Goal: Find specific page/section: Find specific page/section

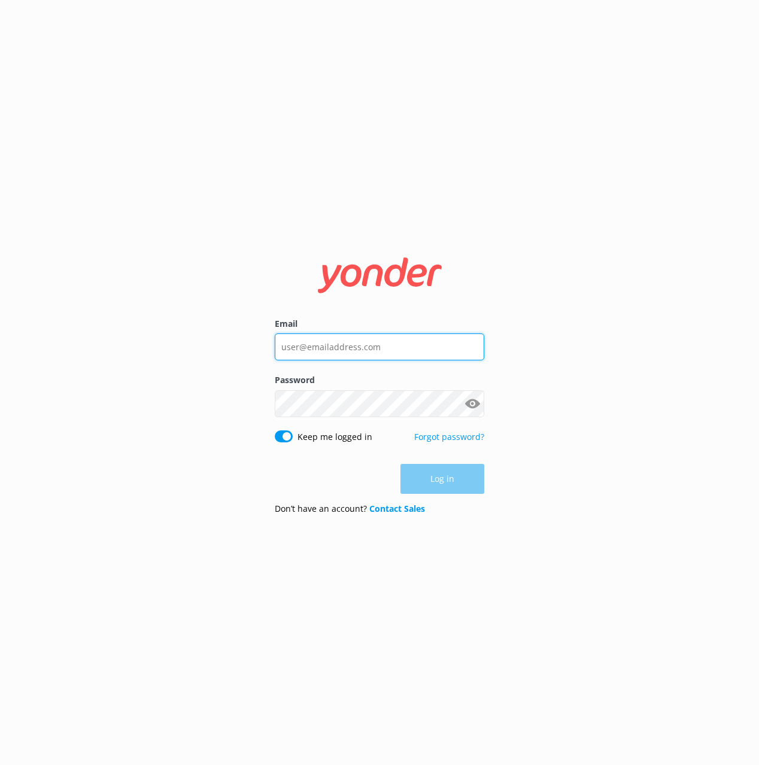
click at [350, 346] on input "Email" at bounding box center [379, 346] width 209 height 27
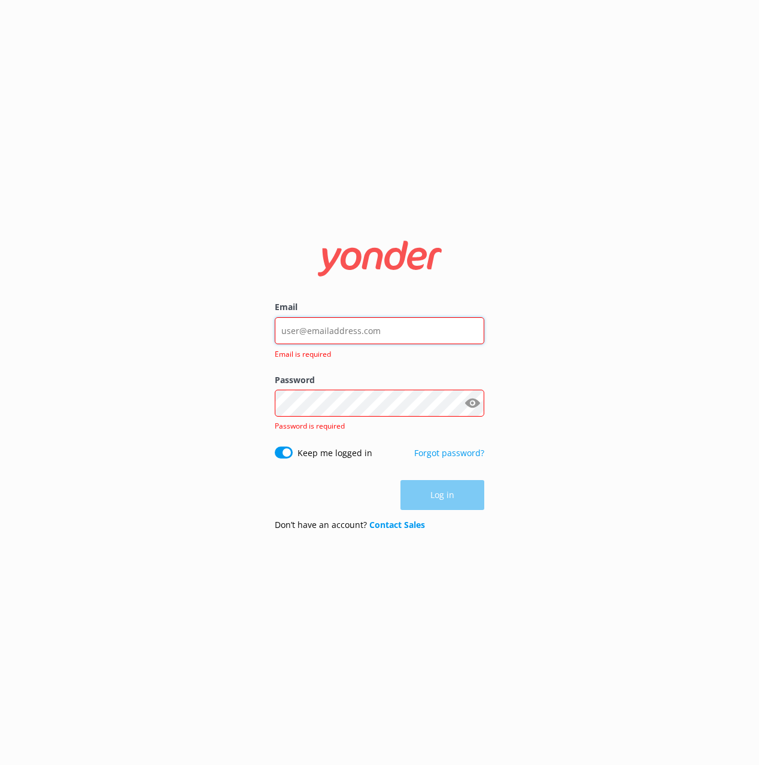
type input "[EMAIL_ADDRESS][DOMAIN_NAME]"
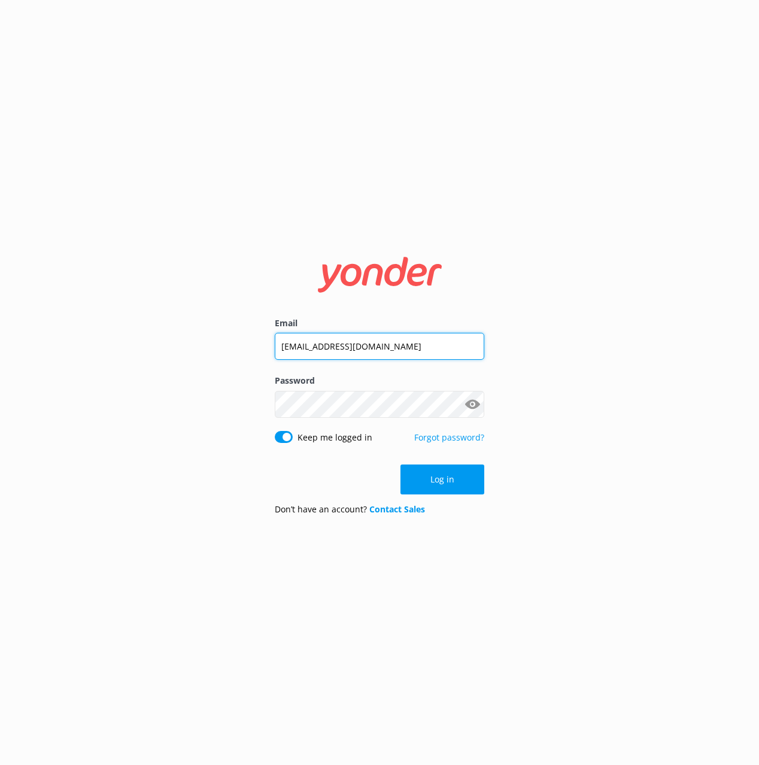
click button "Log in" at bounding box center [442, 479] width 84 height 30
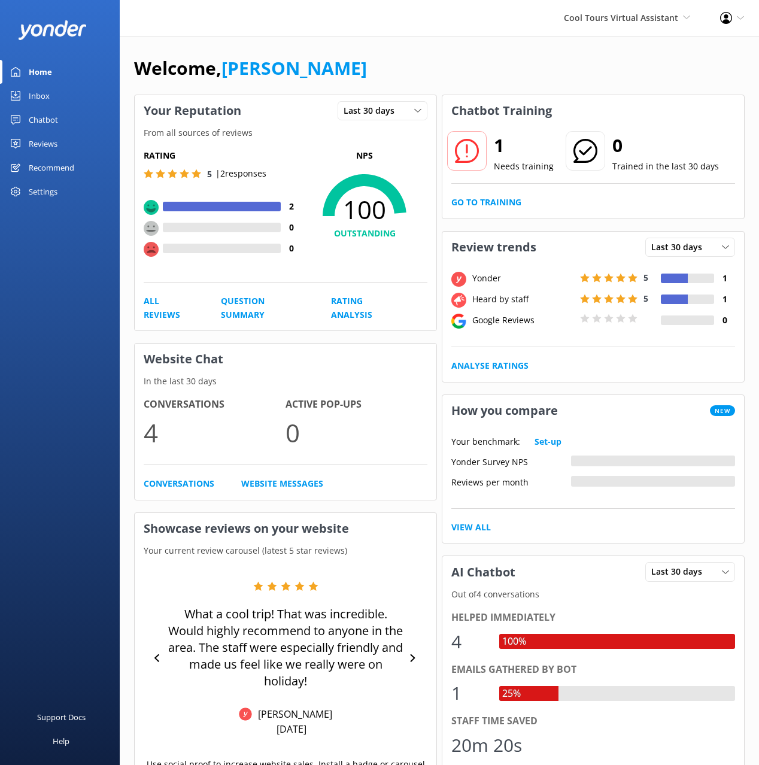
click at [53, 123] on div "Chatbot" at bounding box center [43, 120] width 29 height 24
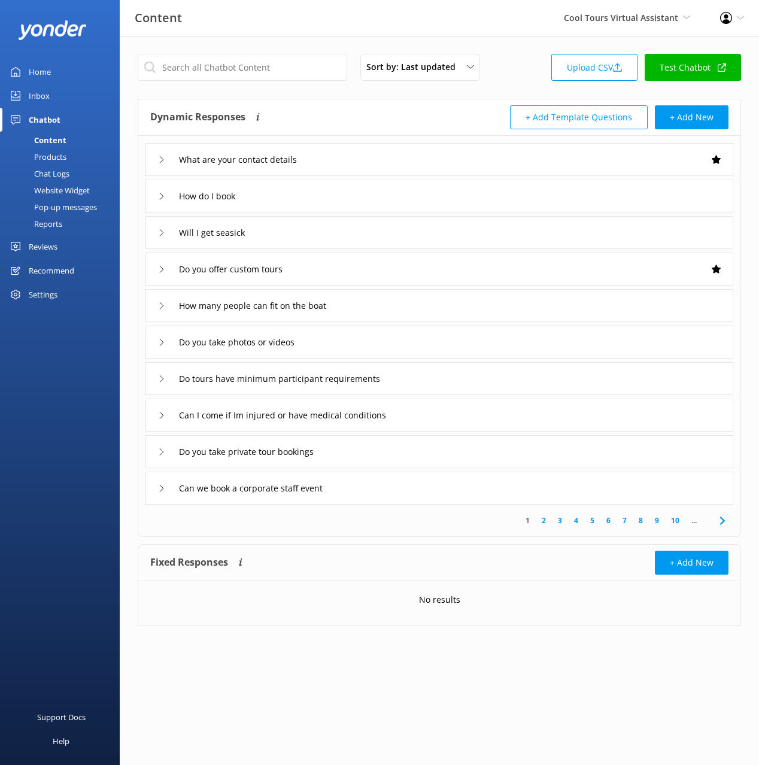
click at [411, 99] on div "Dynamic Responses The chatbot will generate a response based on the content inf…" at bounding box center [439, 318] width 603 height 438
